Goal: Task Accomplishment & Management: Use online tool/utility

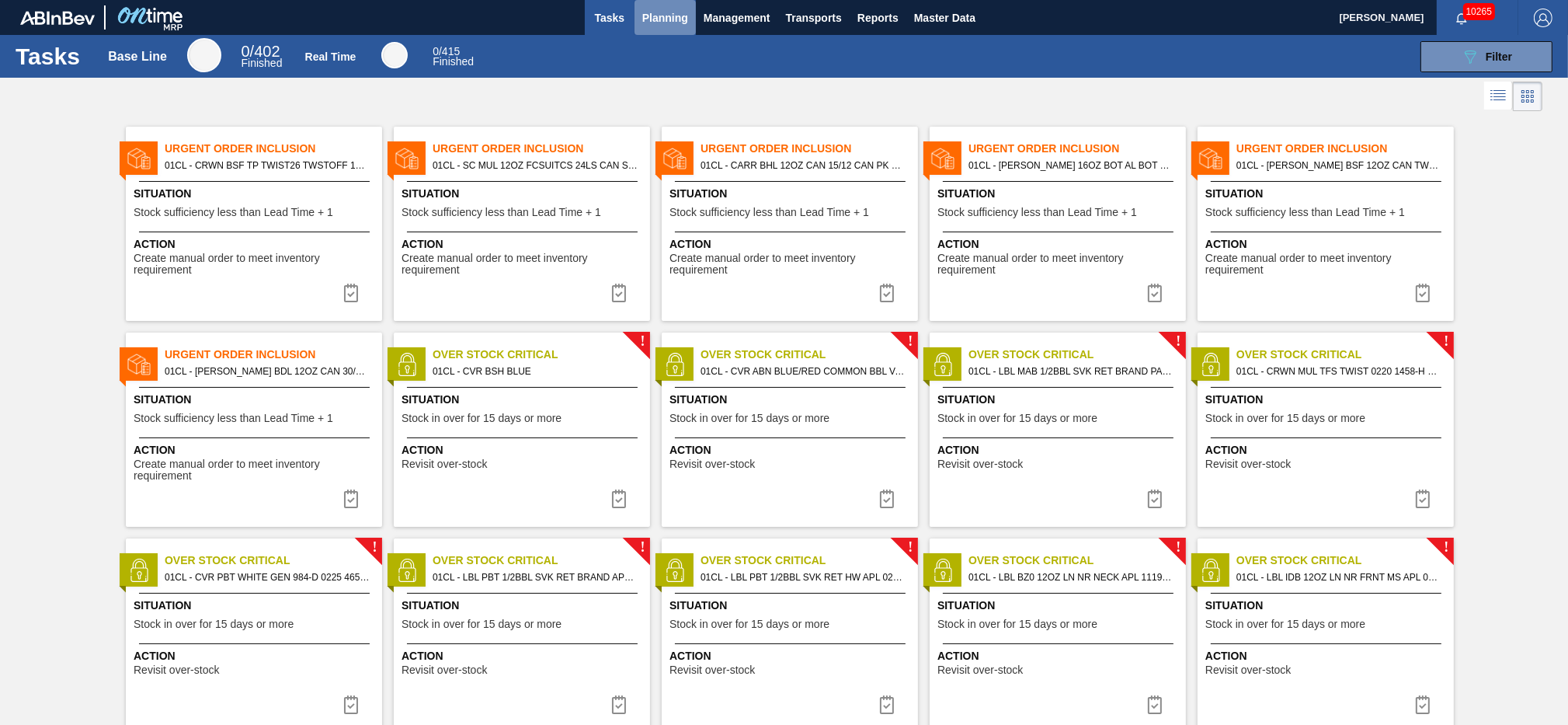
click at [660, 23] on span "Planning" at bounding box center [665, 18] width 46 height 18
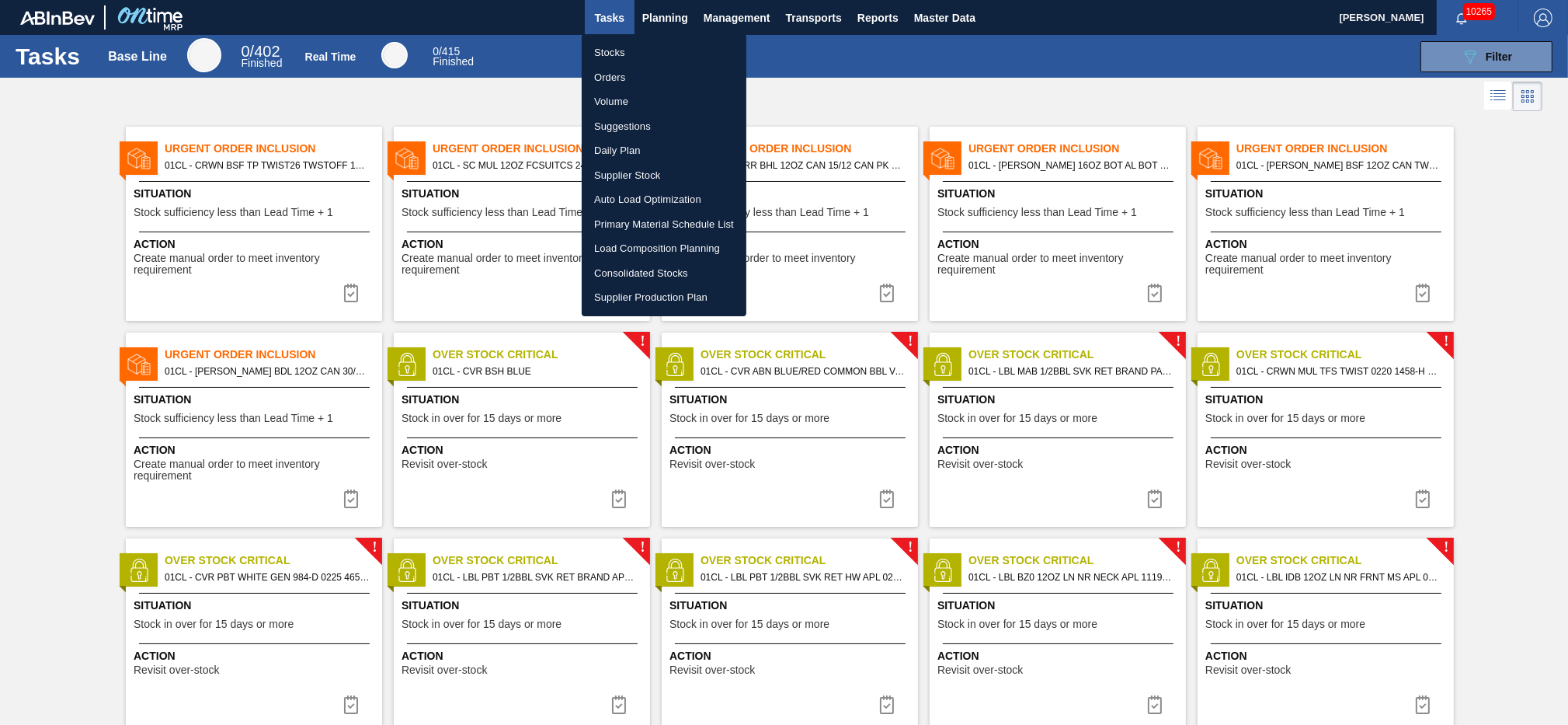
click at [632, 249] on li "Load Composition Planning" at bounding box center [664, 249] width 164 height 25
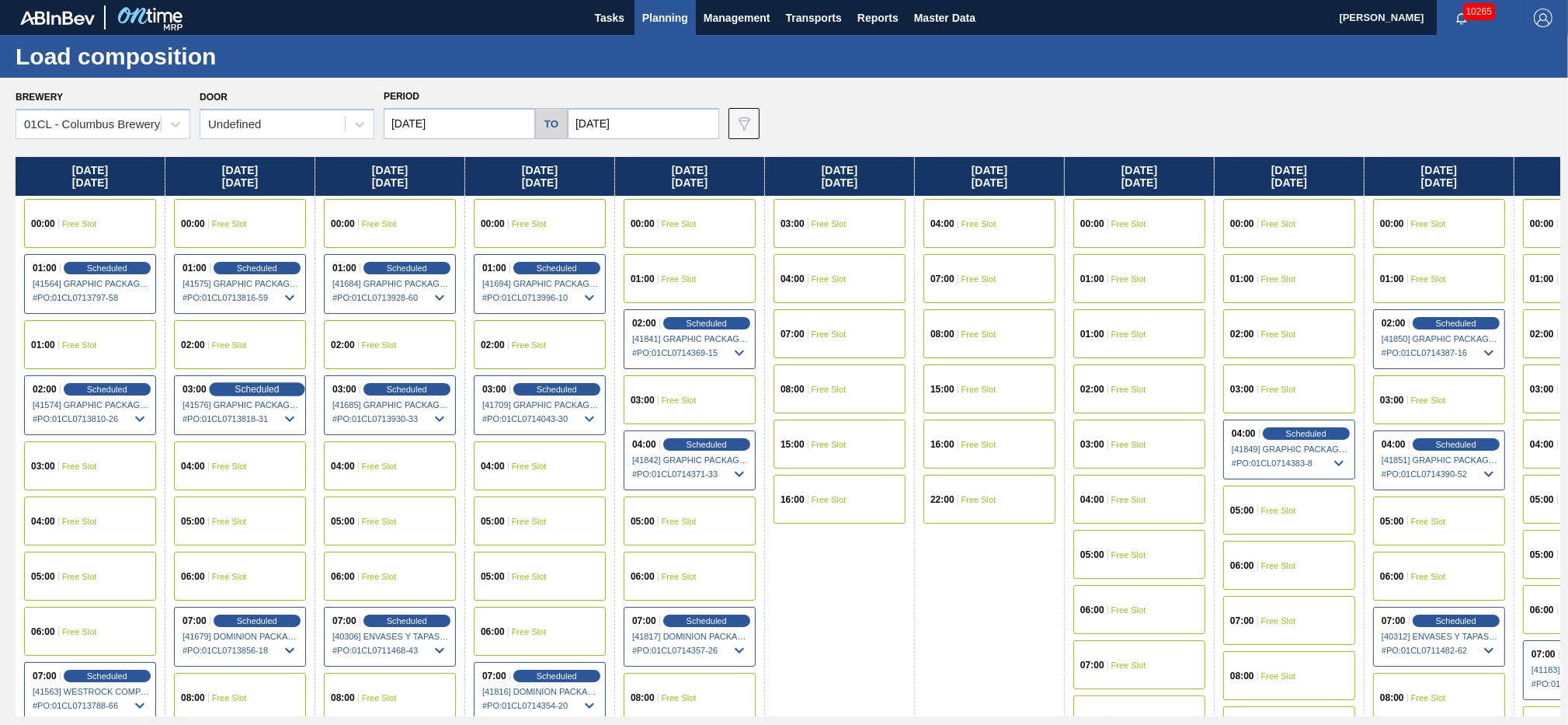
click at [246, 394] on div "Scheduled" at bounding box center [256, 389] width 95 height 14
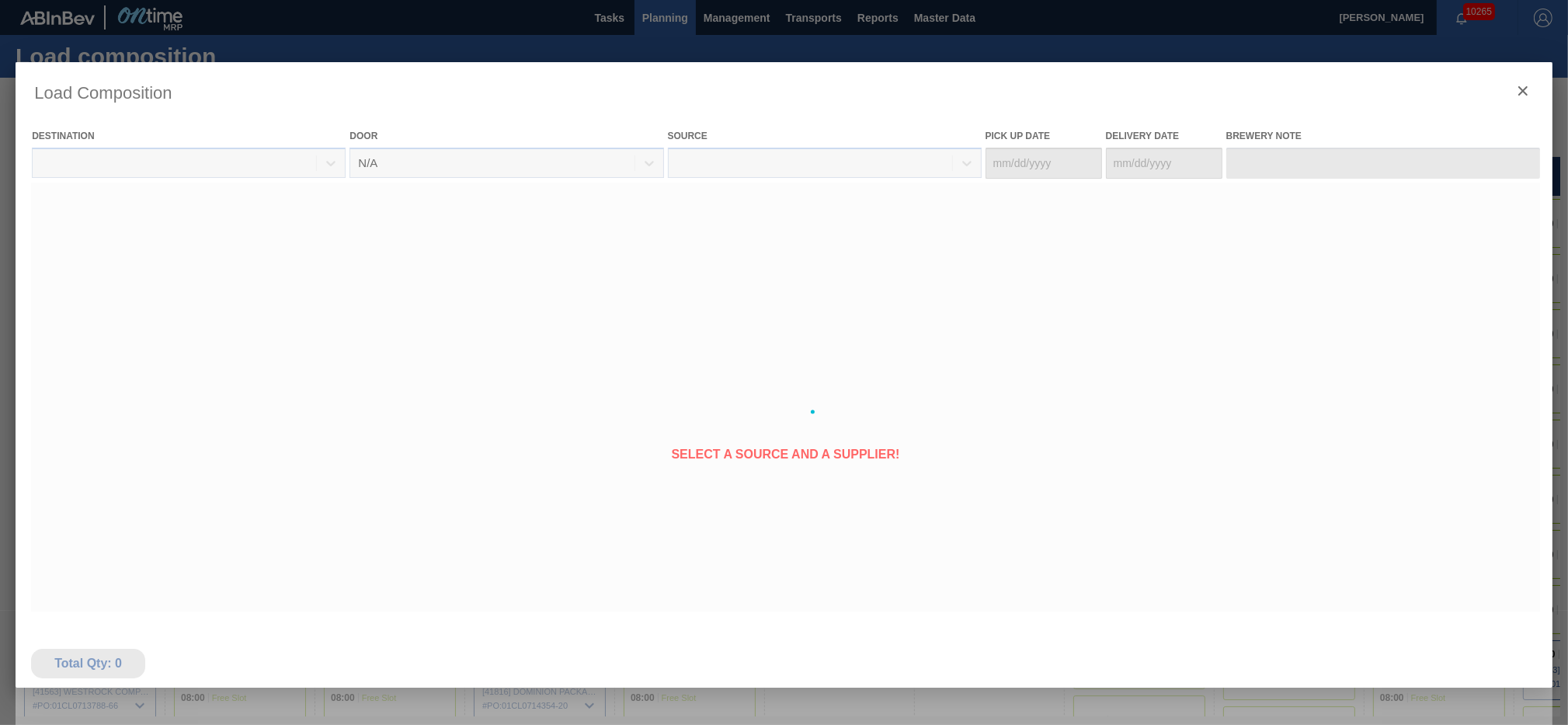
type Date "08/24/2025"
type Date "[DATE]"
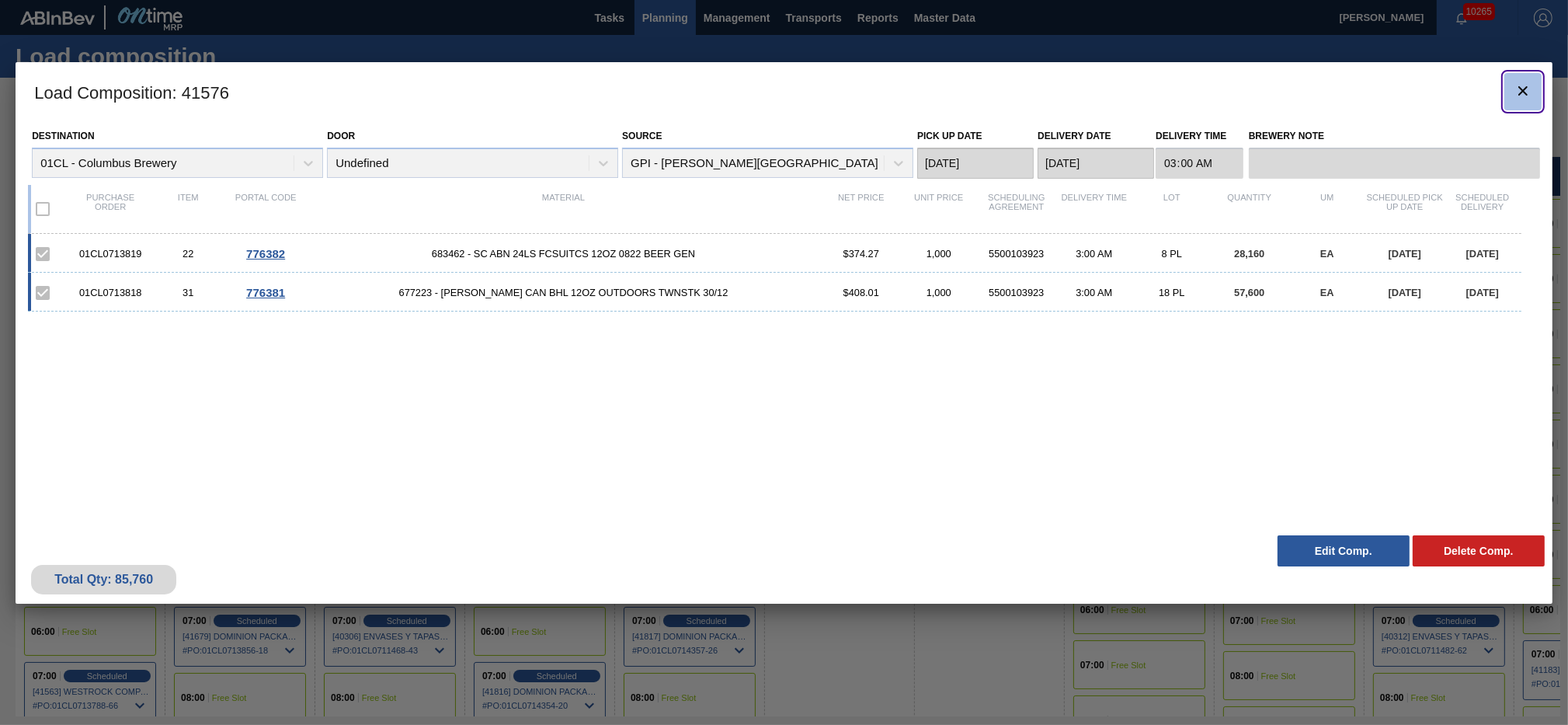
click at [1525, 84] on icon "botão de ícone" at bounding box center [1522, 91] width 18 height 18
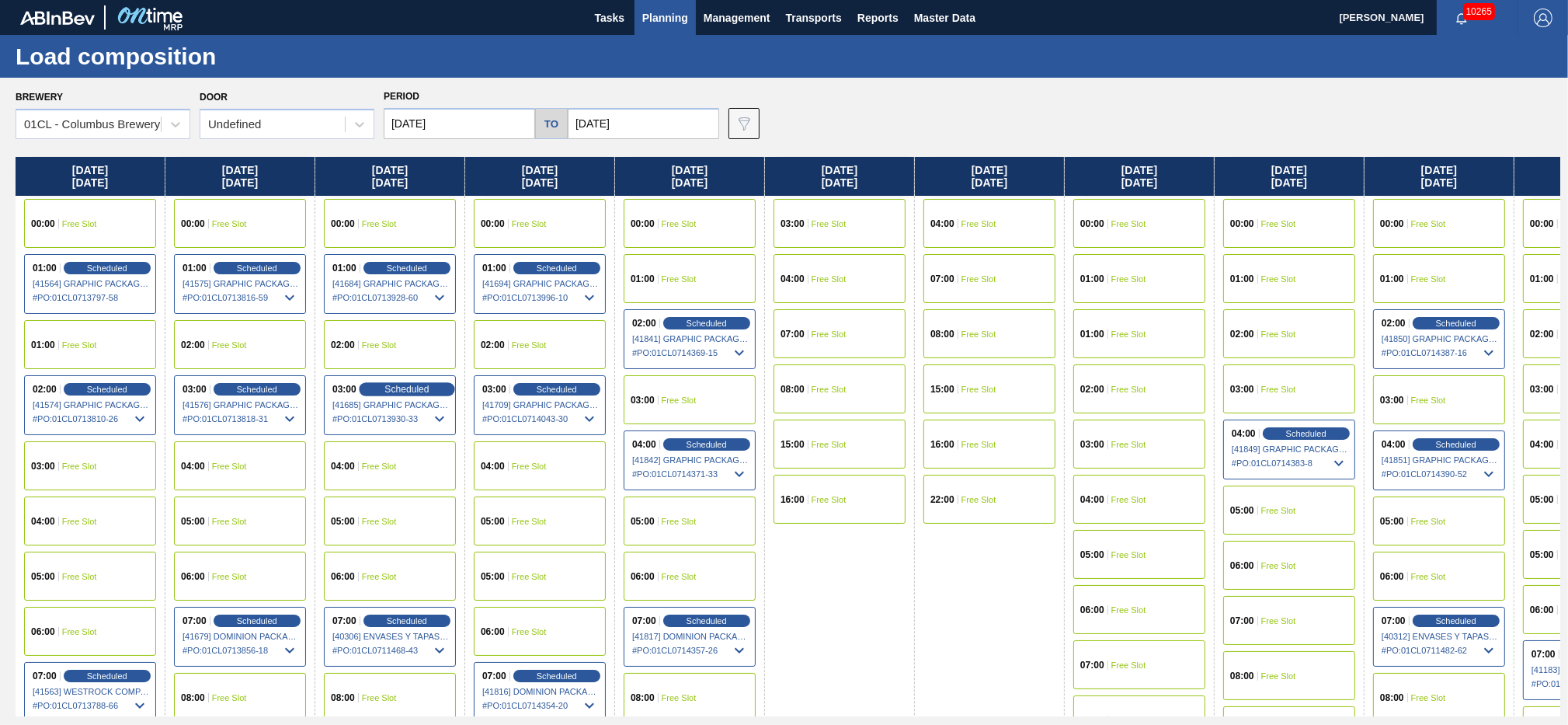
click at [406, 393] on span "Scheduled" at bounding box center [406, 388] width 44 height 10
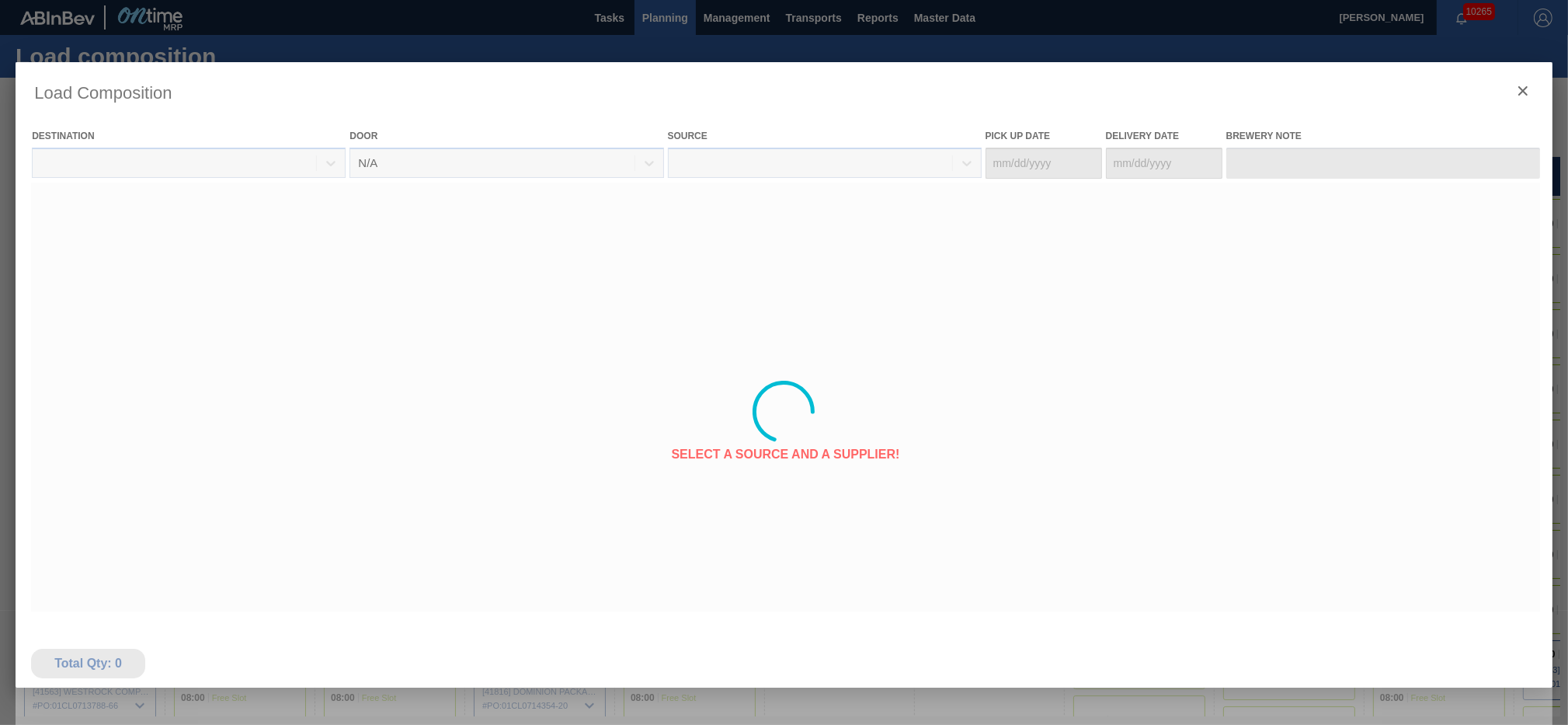
type Date "[DATE]"
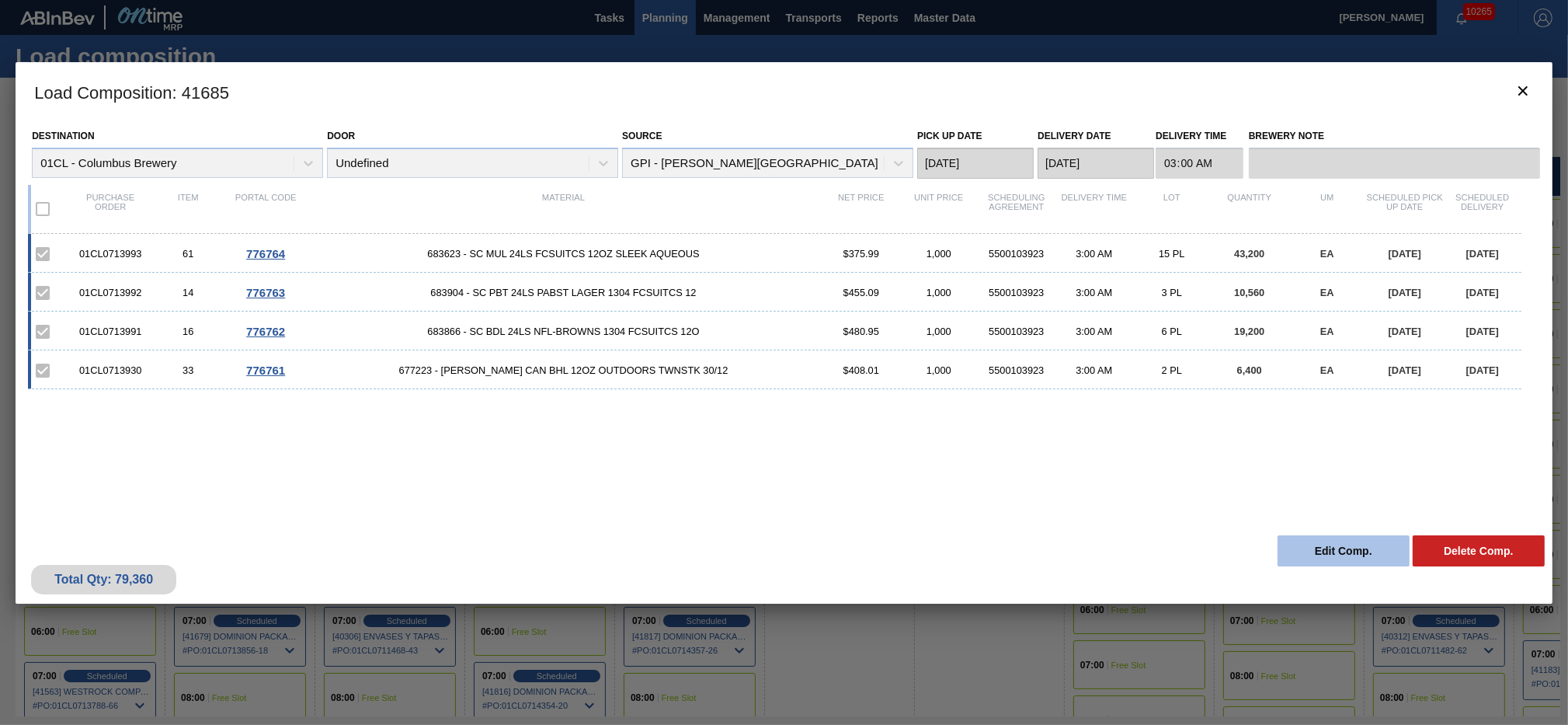
click at [1313, 540] on button "Edit Comp." at bounding box center [1343, 550] width 132 height 31
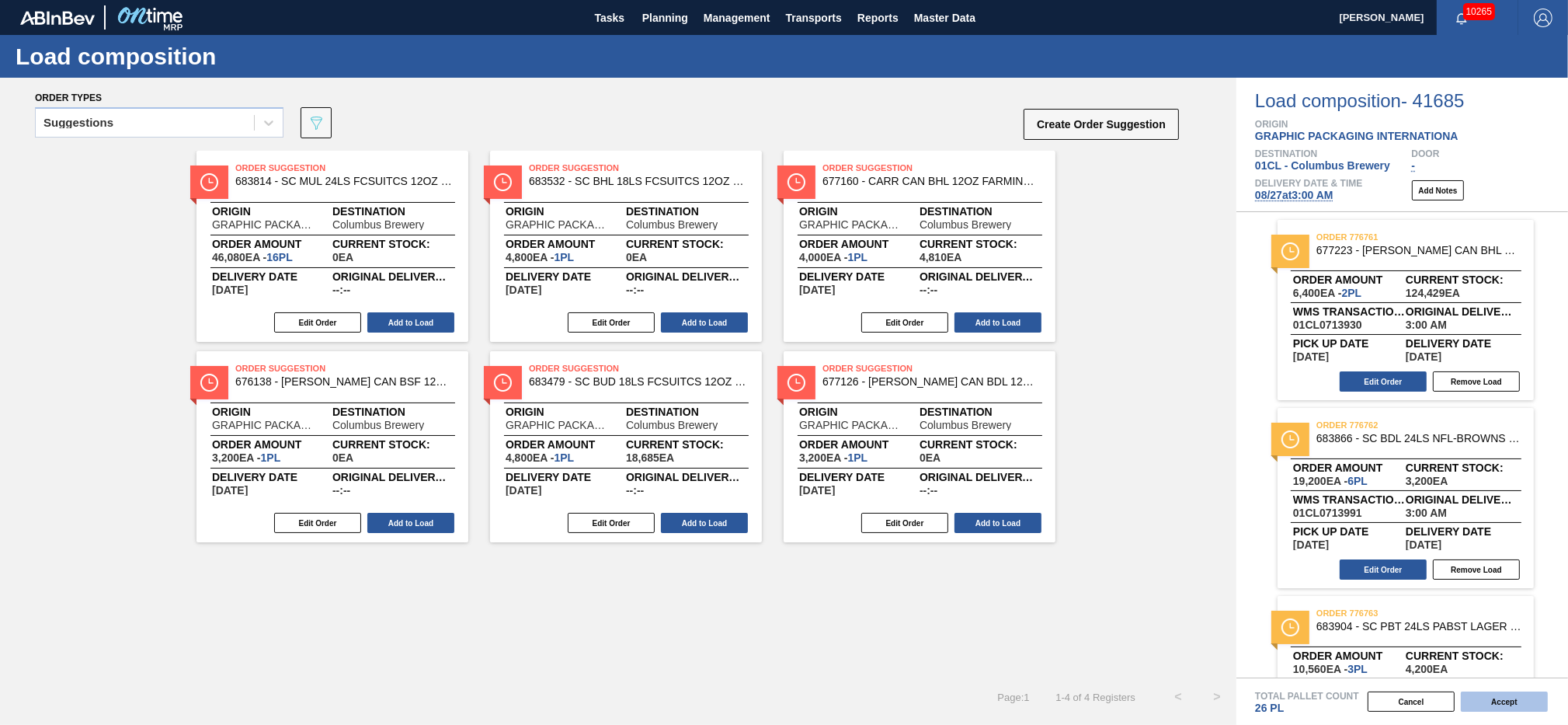
click at [1511, 703] on button "Accept" at bounding box center [1504, 702] width 87 height 20
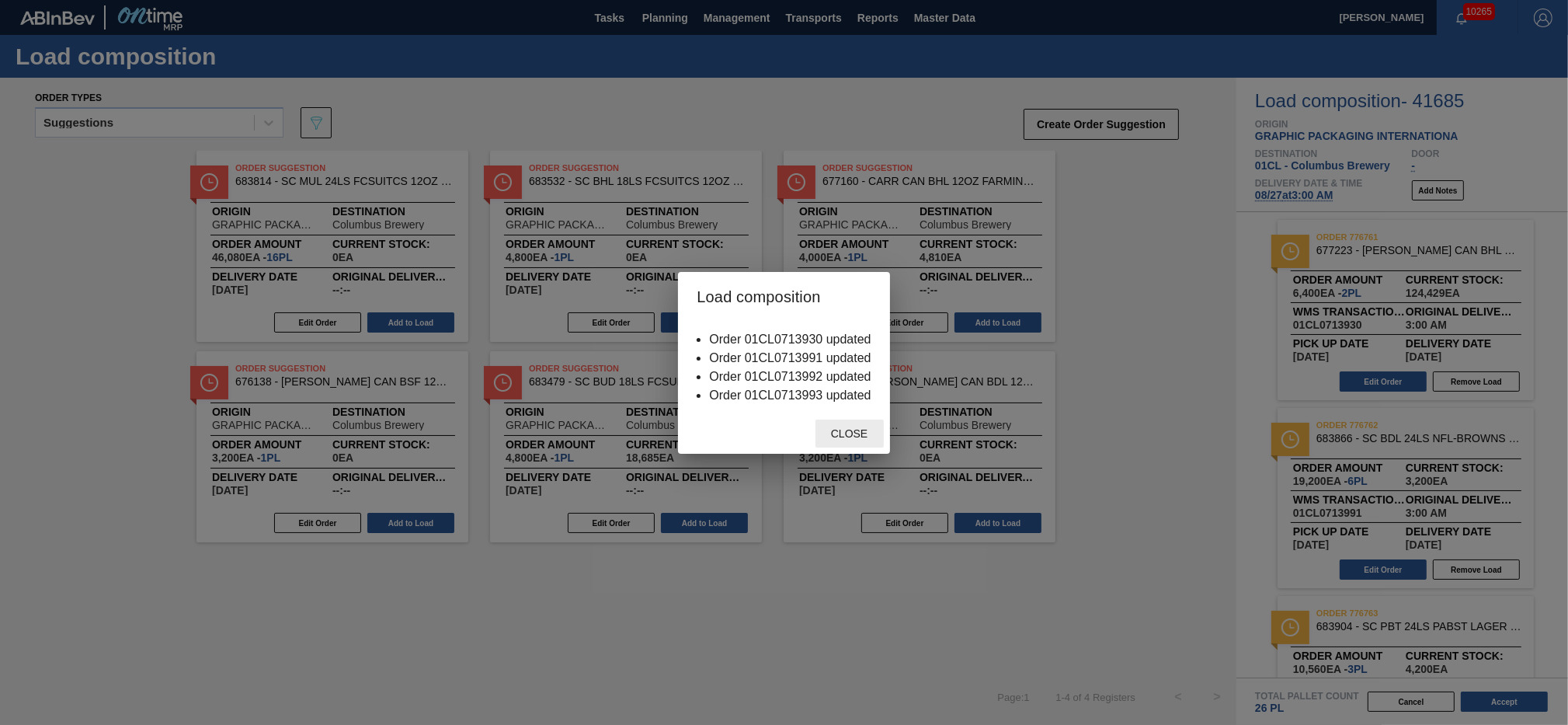
click at [853, 442] on div "Close" at bounding box center [849, 433] width 68 height 28
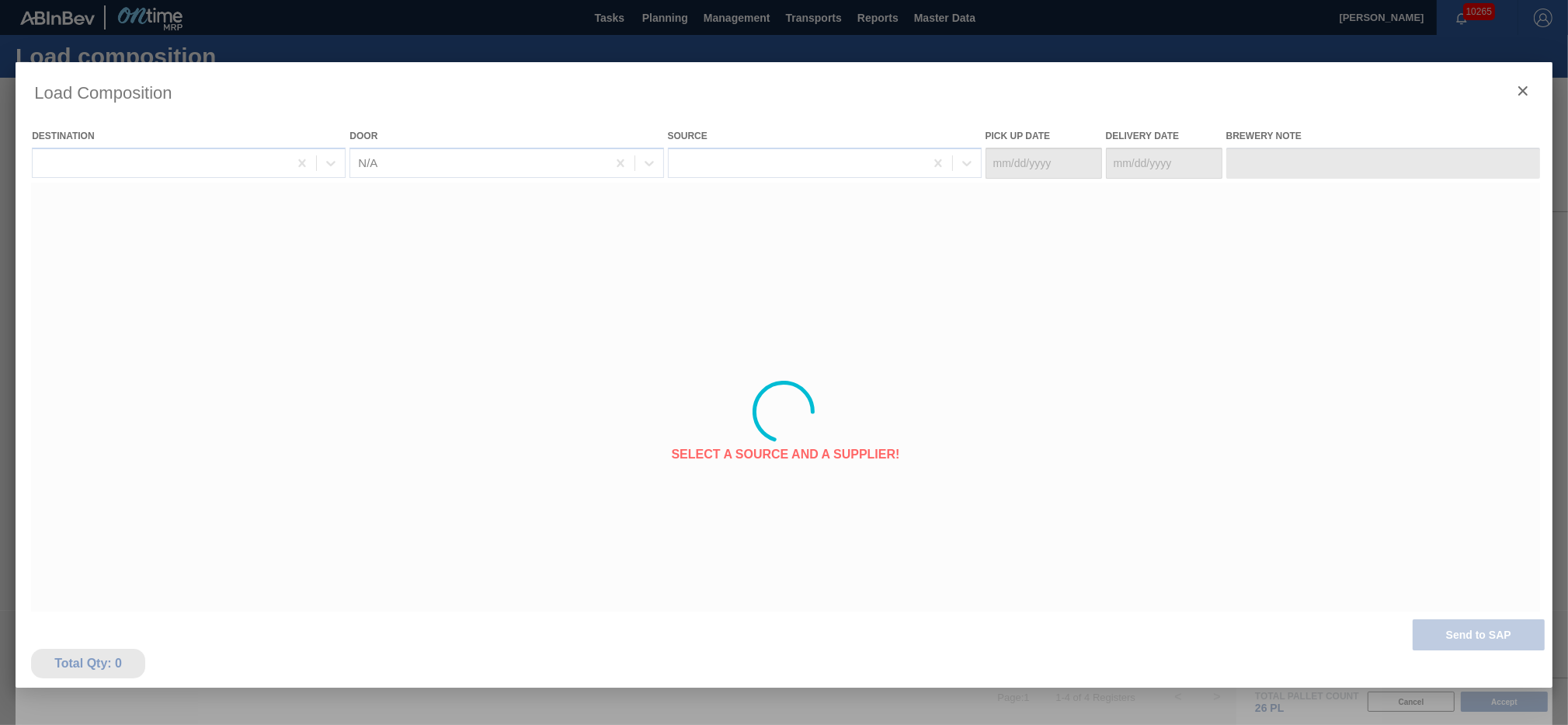
type Date "[DATE]"
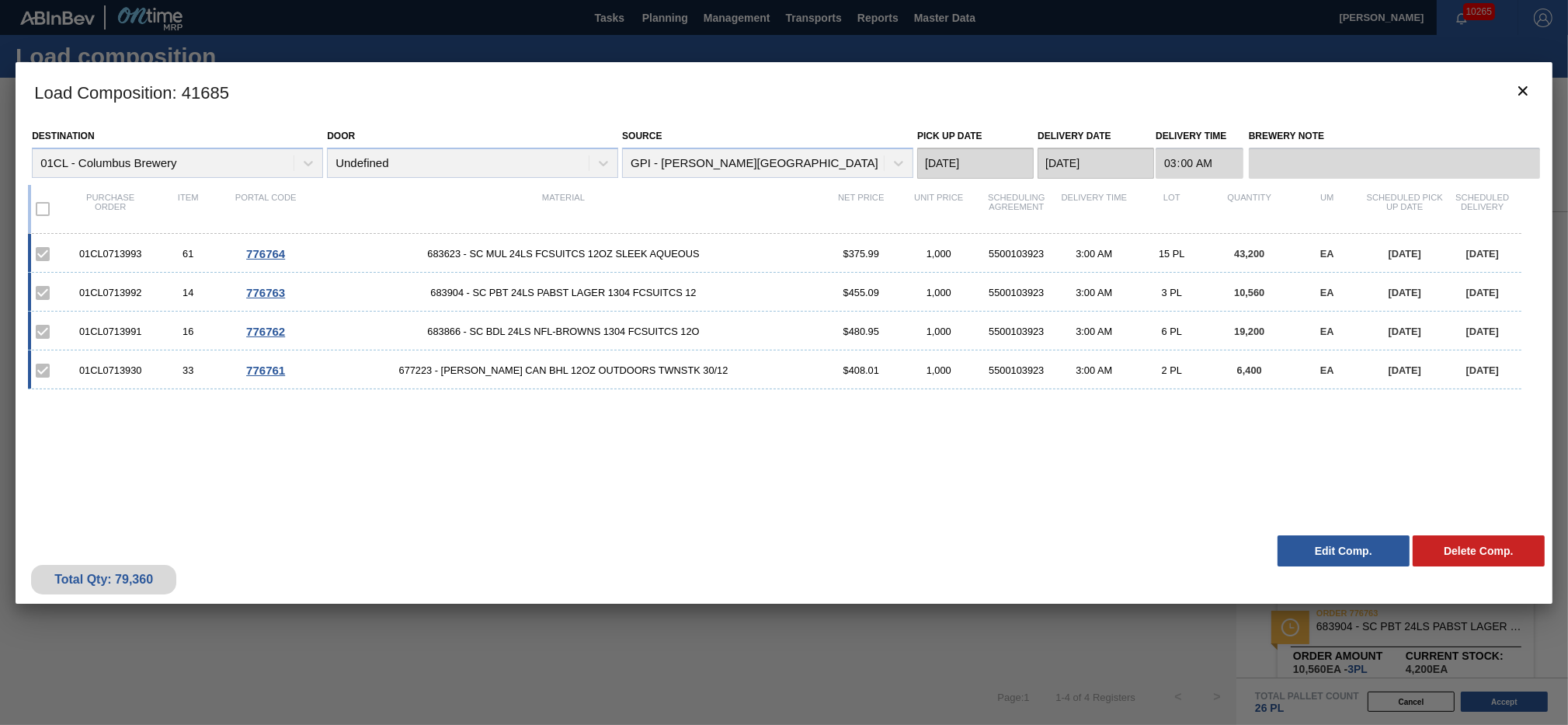
click at [1138, 412] on div "01CL0713993 61 776764 683623 - SC MUL 24LS FCSUITCS 12OZ SLEEK AQUEOUS $375.99 …" at bounding box center [780, 372] width 1505 height 276
click at [1517, 88] on icon "botão de ícone" at bounding box center [1522, 91] width 18 height 18
